Goal: Ask a question: Seek information or help from site administrators or community

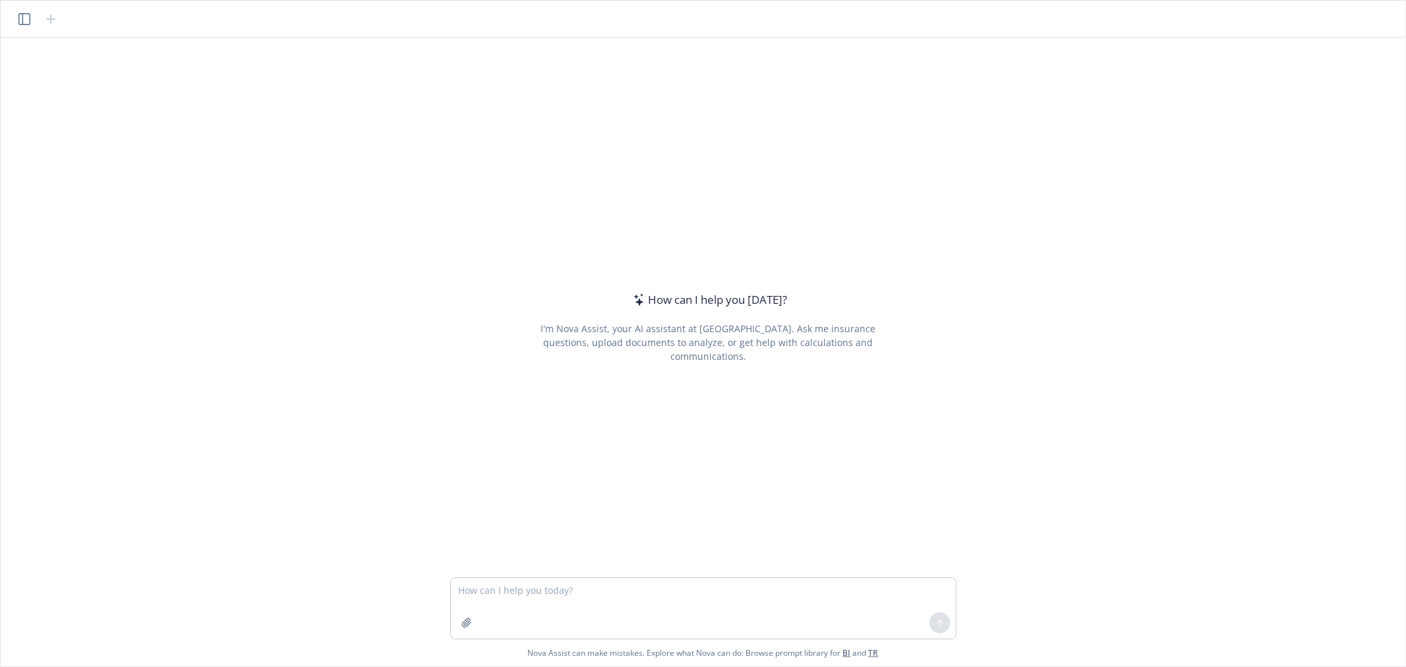
click at [589, 597] on textarea at bounding box center [703, 608] width 505 height 61
click at [600, 602] on textarea at bounding box center [703, 608] width 505 height 61
type textarea "common [DEMOGRAPHIC_DATA] womans name"
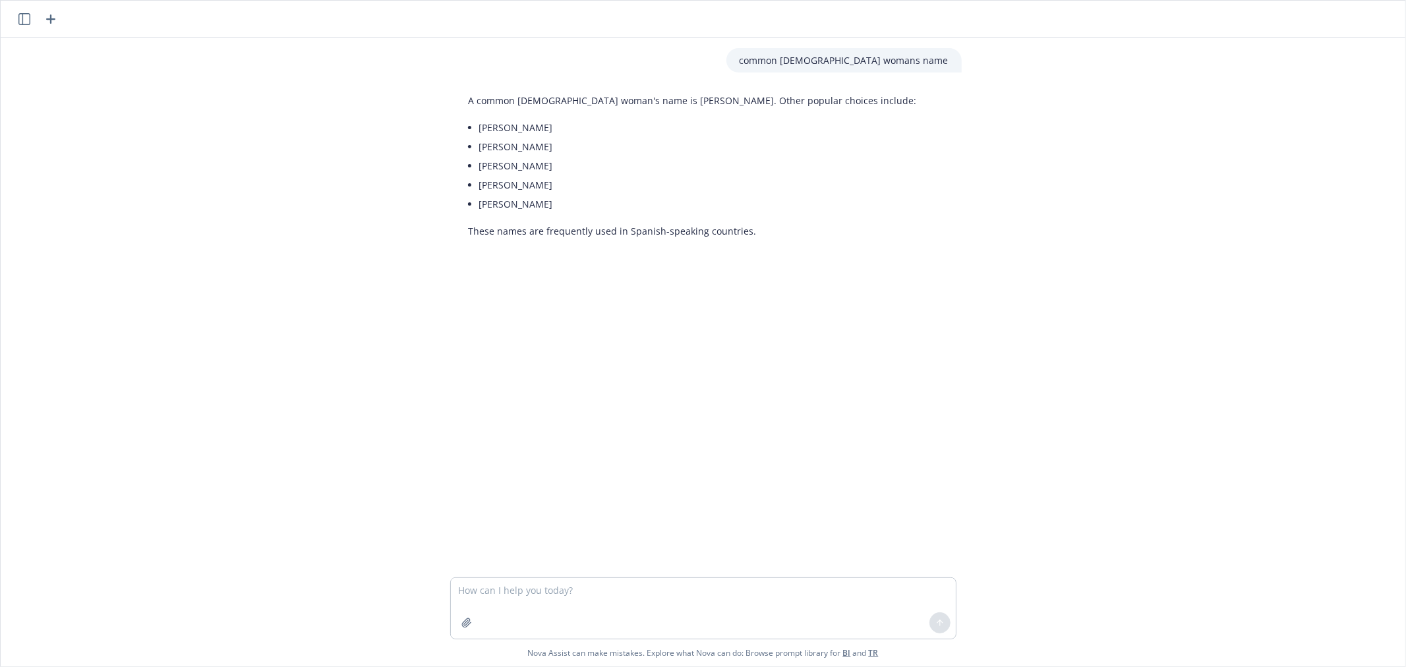
click at [479, 126] on li "[PERSON_NAME]" at bounding box center [698, 127] width 438 height 19
click at [483, 596] on textarea at bounding box center [703, 608] width 505 height 61
type textarea "e"
type textarea "give me an example"
